Goal: Transaction & Acquisition: Purchase product/service

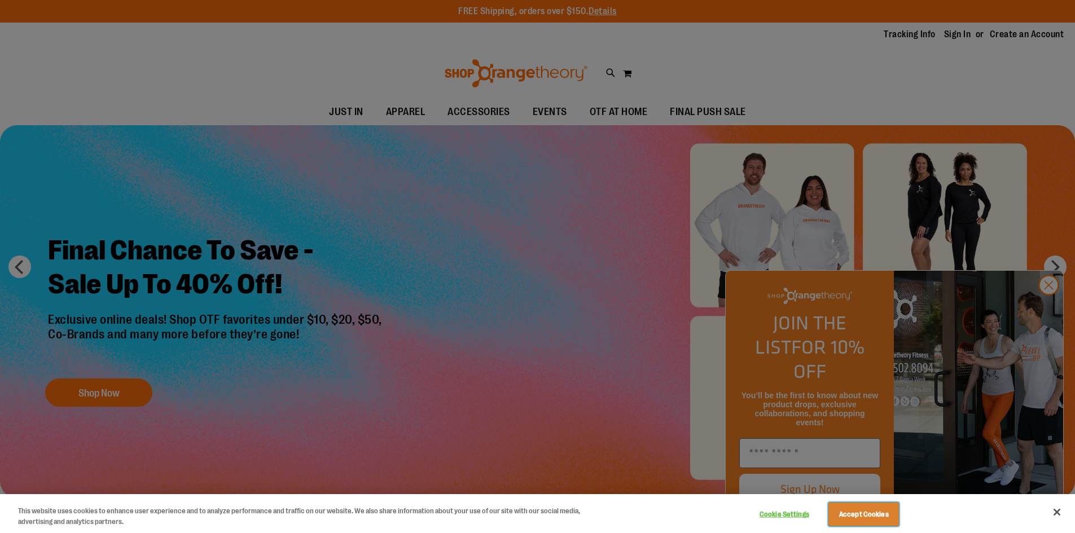
click at [865, 516] on button "Accept Cookies" at bounding box center [864, 515] width 71 height 24
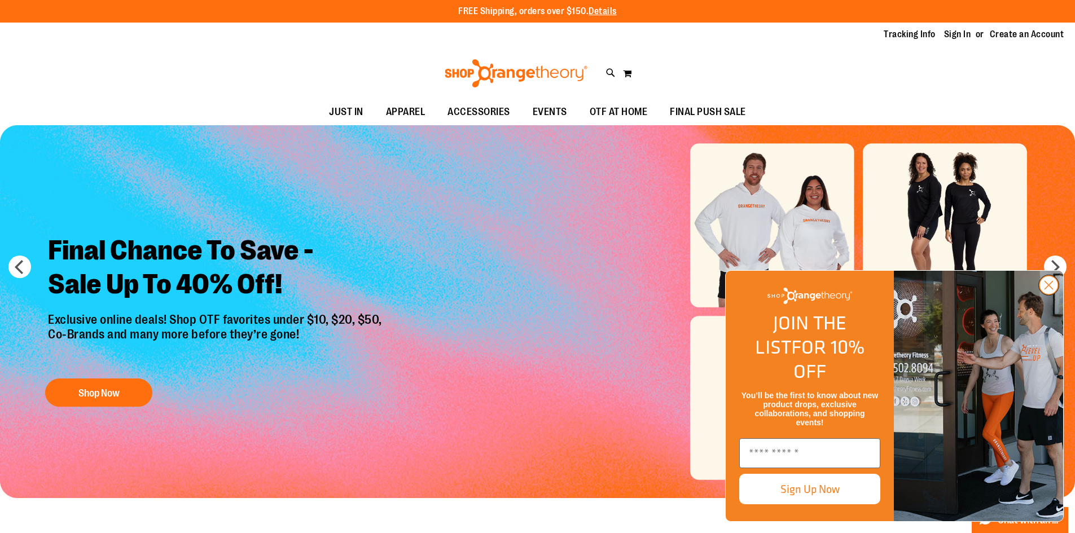
click at [1048, 295] on circle "Close dialog" at bounding box center [1049, 285] width 19 height 19
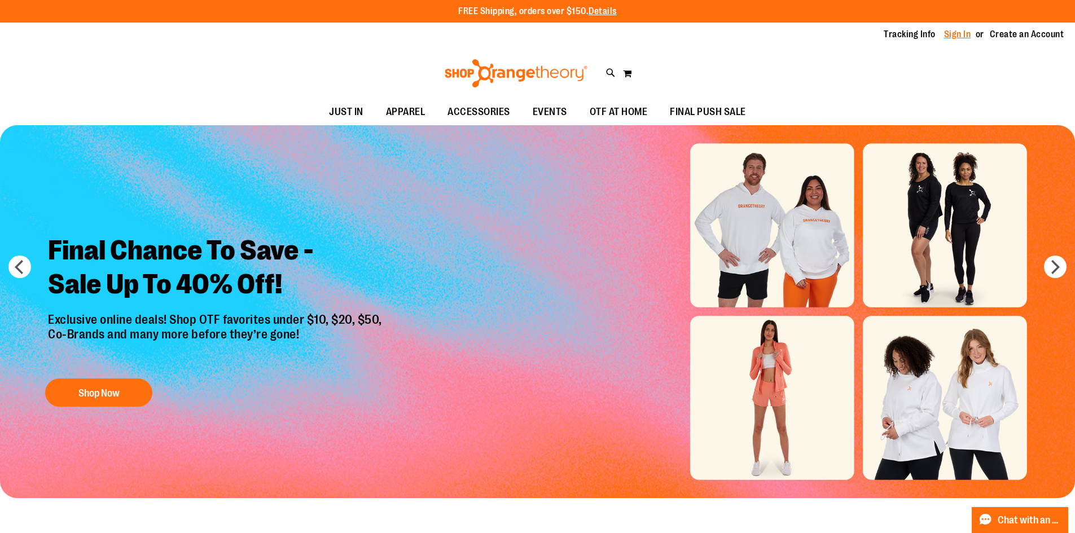
click at [955, 36] on link "Sign In" at bounding box center [957, 34] width 27 height 12
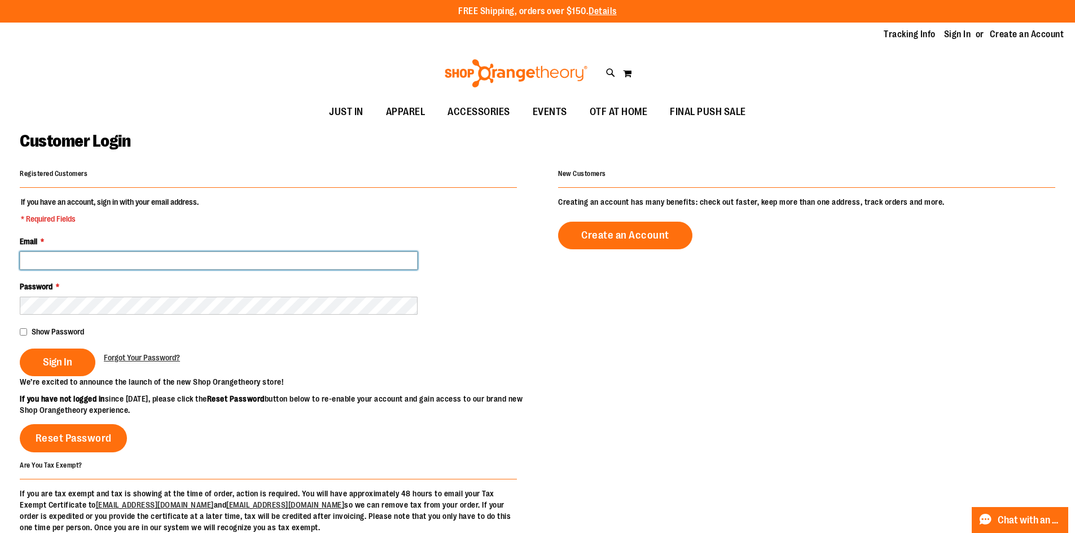
click at [75, 263] on input "Email *" at bounding box center [219, 261] width 398 height 18
type input "**********"
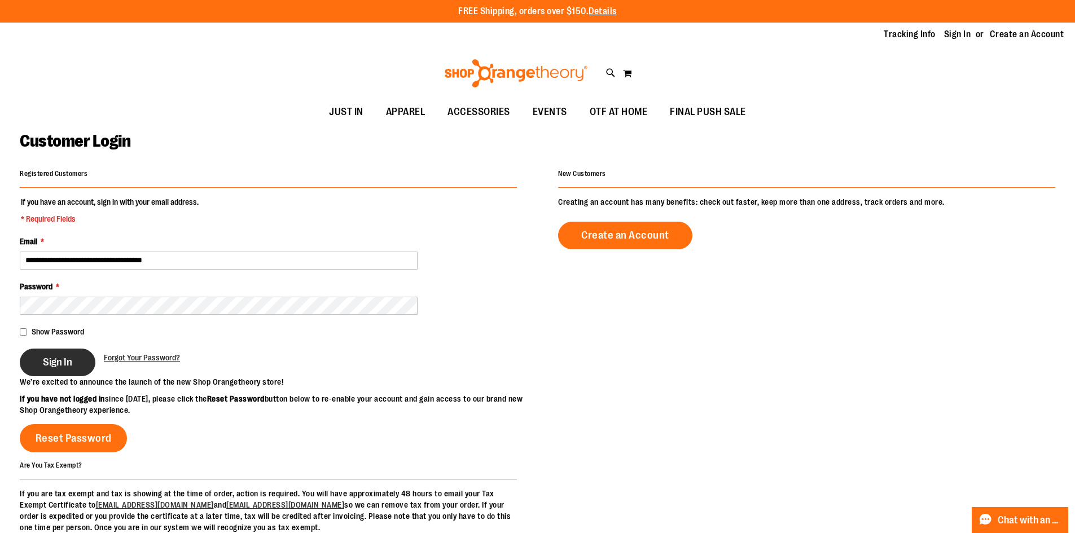
click at [48, 361] on span "Sign In" at bounding box center [57, 362] width 29 height 12
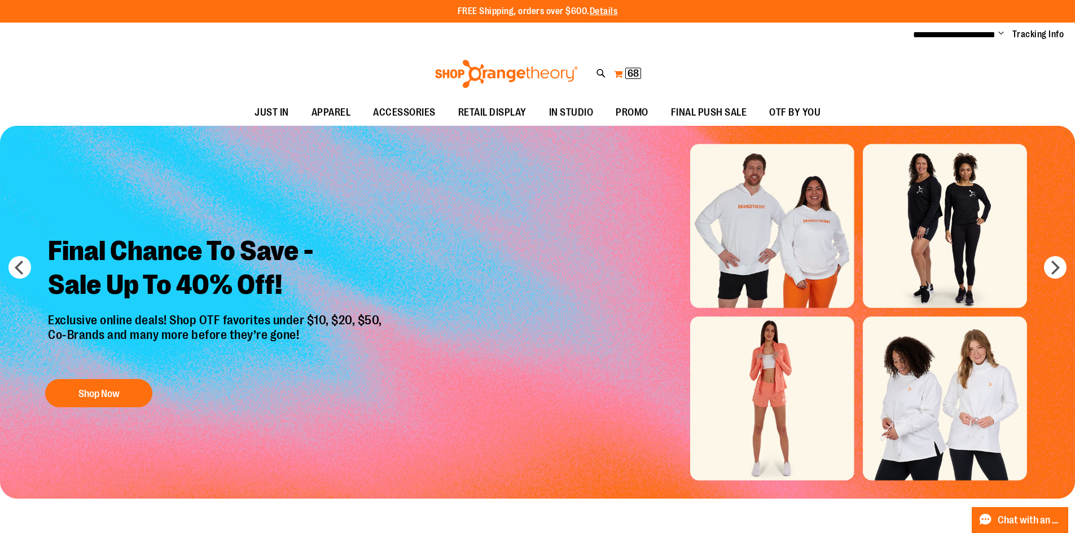
click at [620, 73] on button "My Cart 68 68 items" at bounding box center [628, 74] width 28 height 18
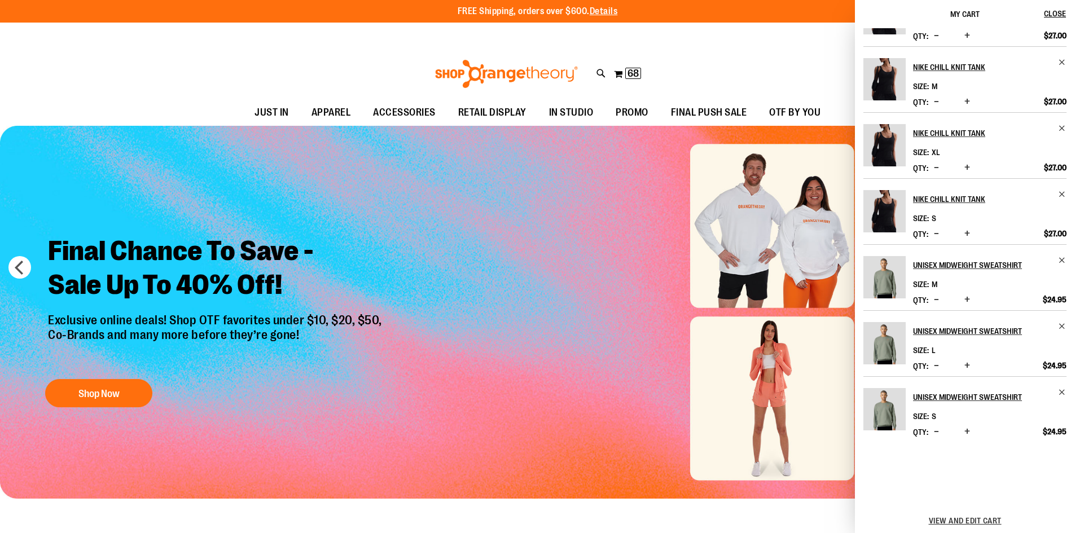
scroll to position [282, 0]
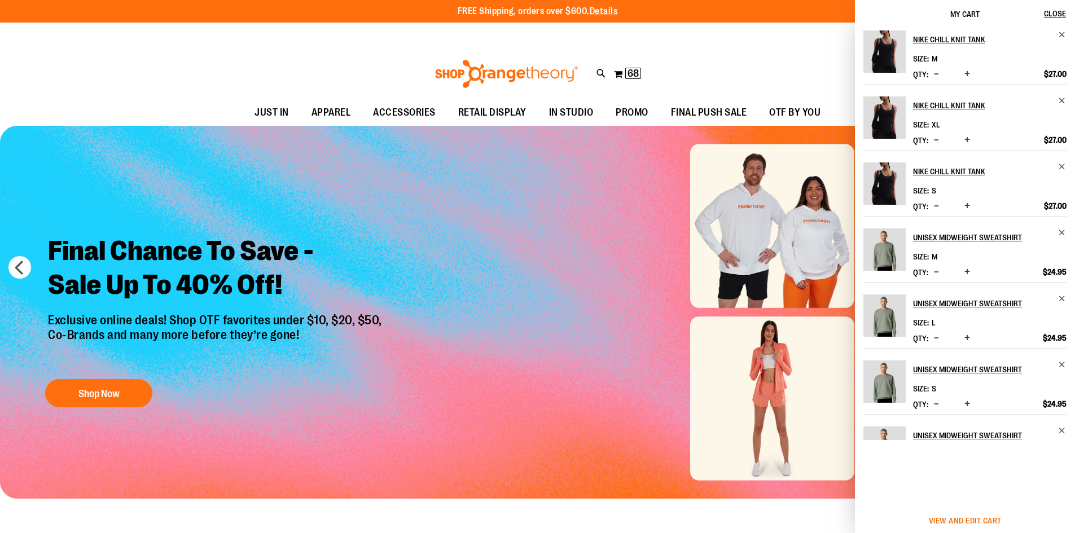
click at [954, 524] on span "View and edit cart" at bounding box center [965, 521] width 73 height 9
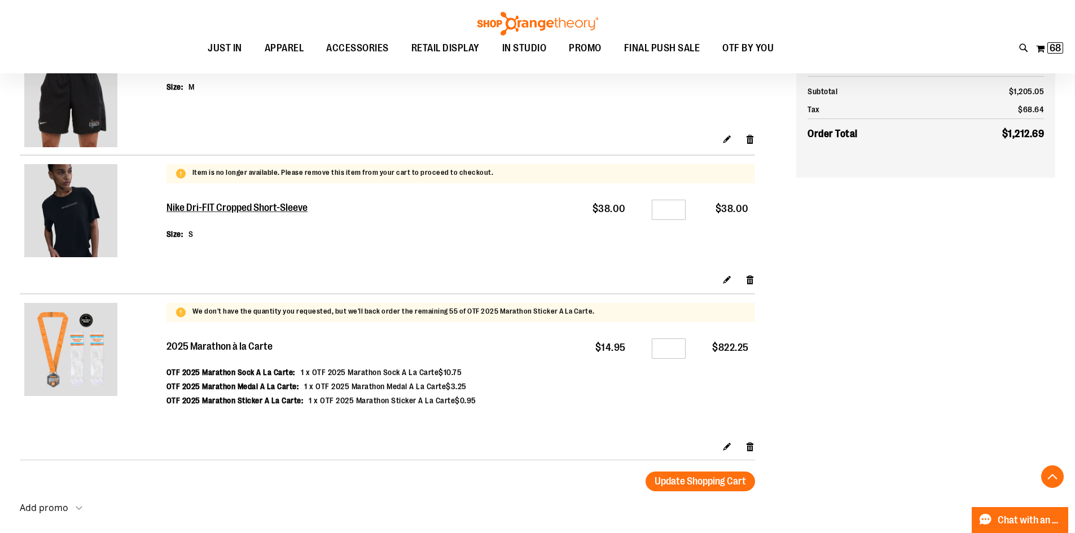
scroll to position [1524, 0]
